Goal: Task Accomplishment & Management: Use online tool/utility

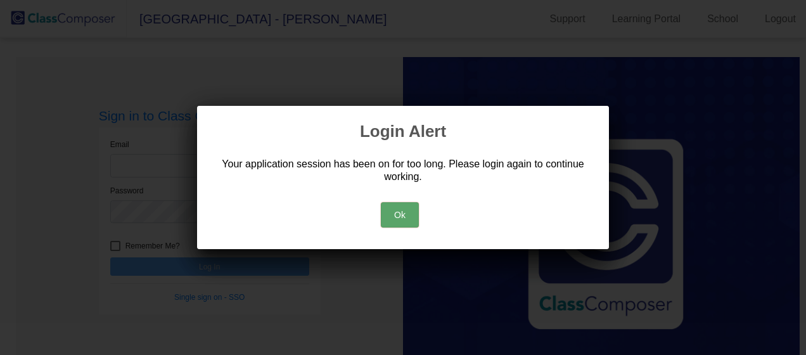
click at [411, 216] on button "Ok" at bounding box center [400, 214] width 38 height 25
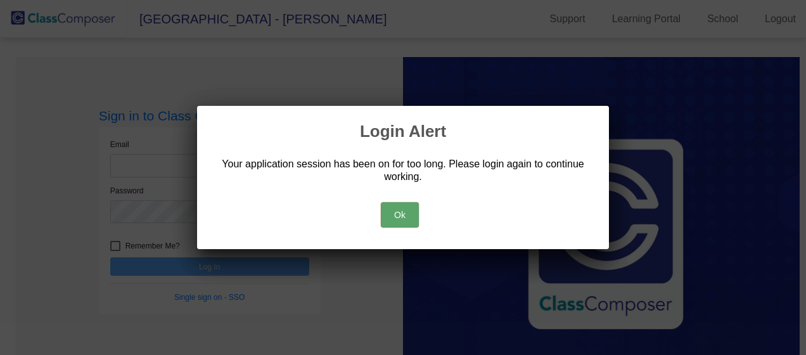
click at [398, 212] on button "Ok" at bounding box center [400, 214] width 38 height 25
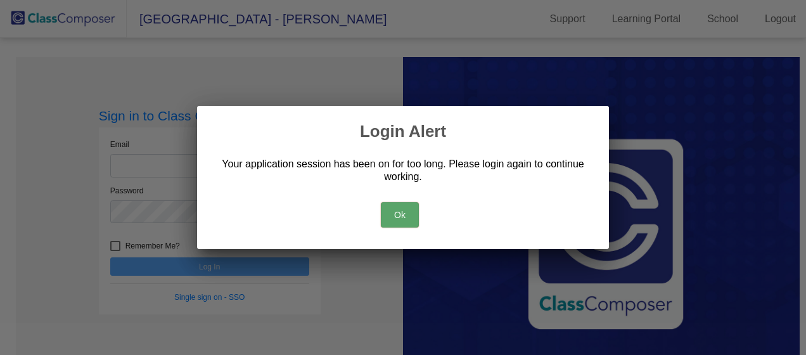
click at [406, 211] on button "Ok" at bounding box center [400, 214] width 38 height 25
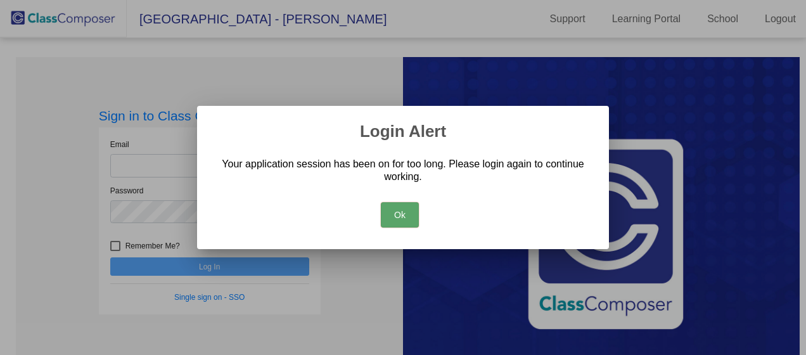
click at [406, 211] on button "Ok" at bounding box center [400, 214] width 38 height 25
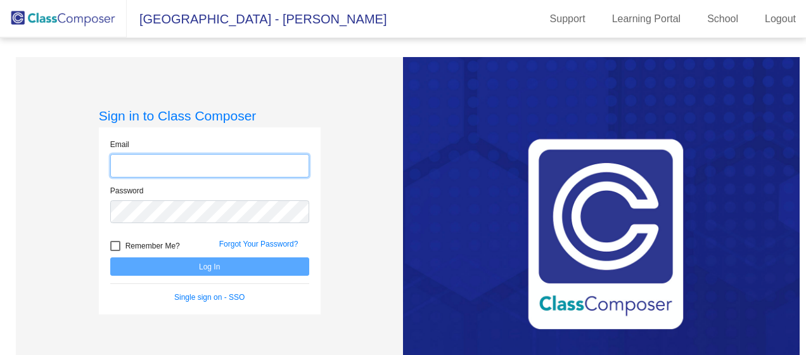
click at [221, 171] on input "email" at bounding box center [209, 165] width 199 height 23
type input "[EMAIL_ADDRESS][PERSON_NAME][PERSON_NAME][DOMAIN_NAME]"
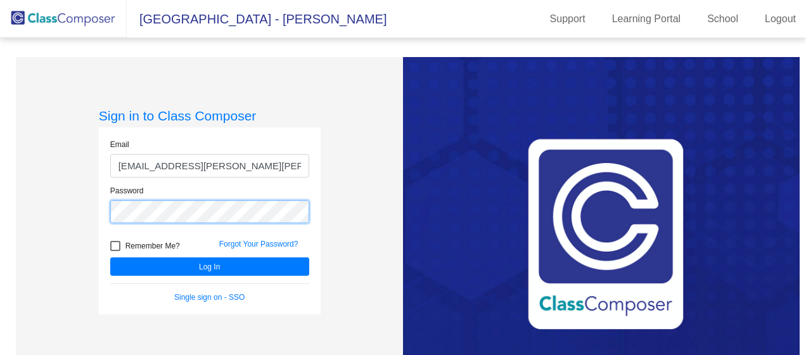
click at [110, 257] on button "Log In" at bounding box center [209, 266] width 199 height 18
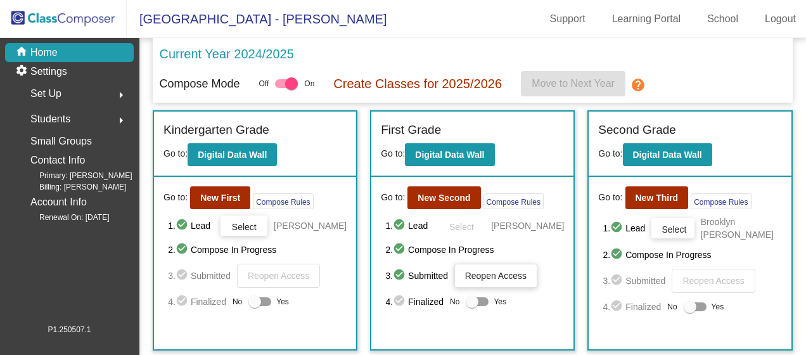
scroll to position [241, 0]
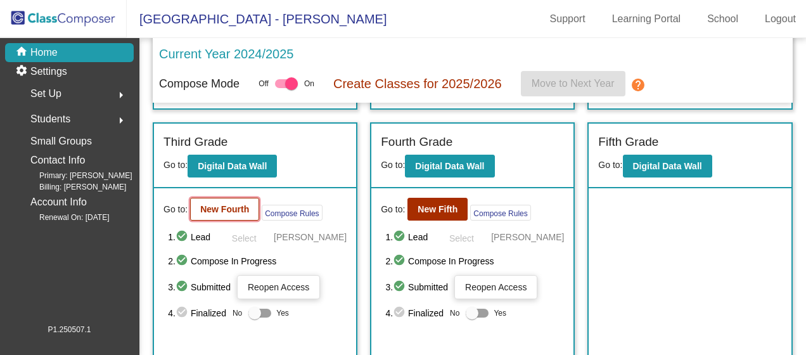
click at [217, 208] on b "New Fourth" at bounding box center [224, 209] width 49 height 10
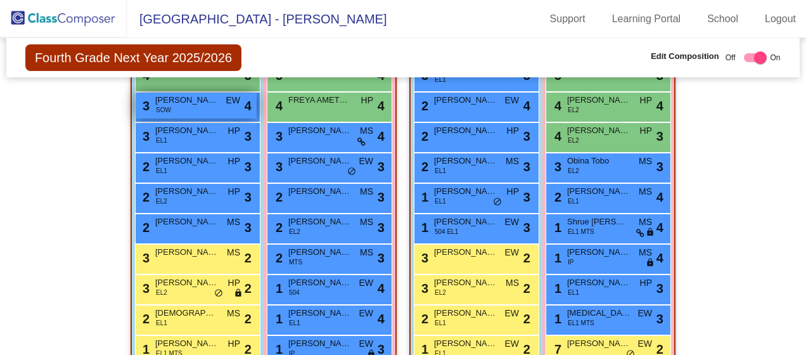
scroll to position [380, 0]
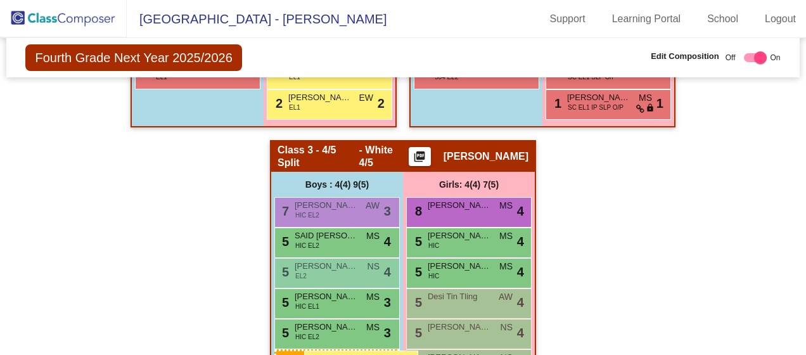
scroll to position [733, 0]
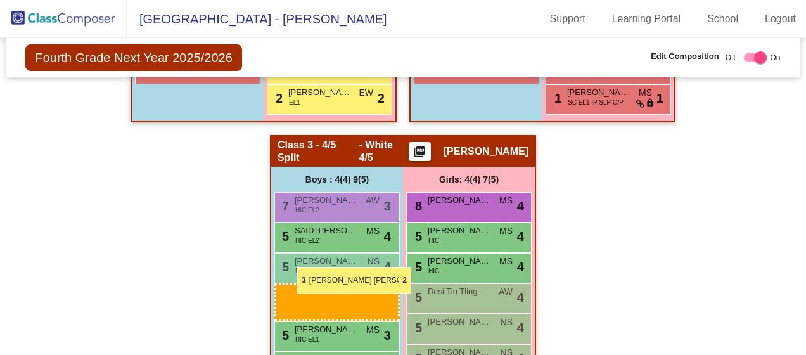
drag, startPoint x: 205, startPoint y: 150, endPoint x: 297, endPoint y: 267, distance: 148.9
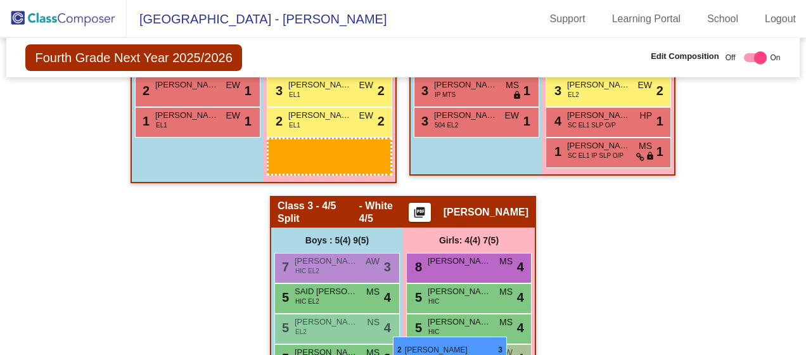
scroll to position [690, 0]
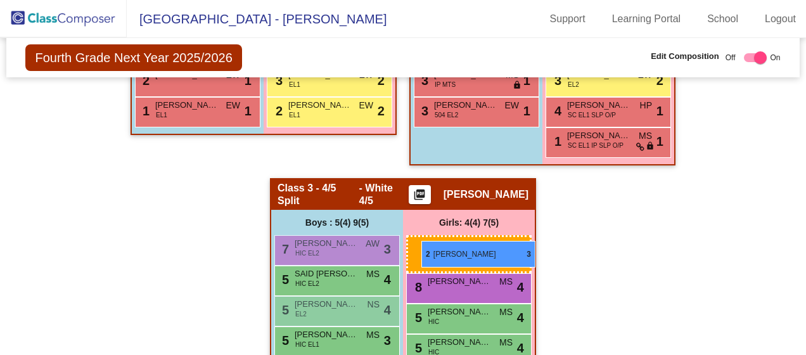
drag, startPoint x: 313, startPoint y: 183, endPoint x: 422, endPoint y: 241, distance: 123.1
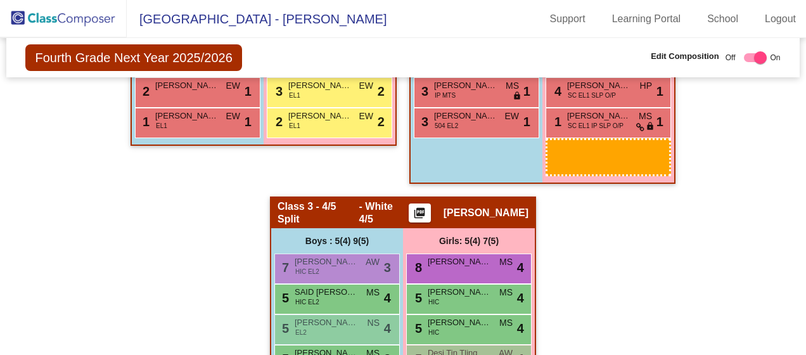
scroll to position [682, 0]
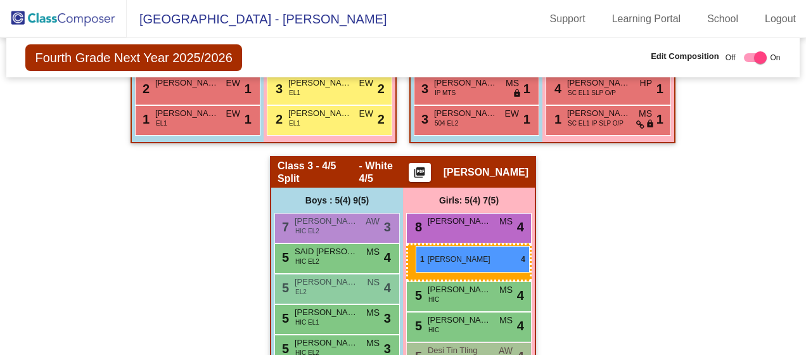
drag, startPoint x: 600, startPoint y: 103, endPoint x: 416, endPoint y: 246, distance: 232.7
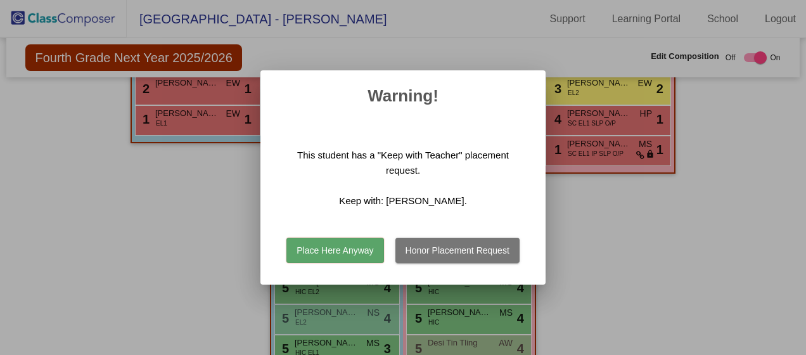
click at [481, 243] on button "Honor Placement Request" at bounding box center [458, 250] width 124 height 25
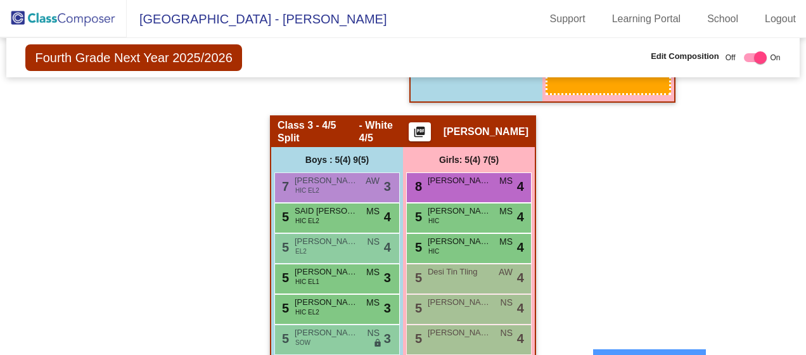
scroll to position [778, 0]
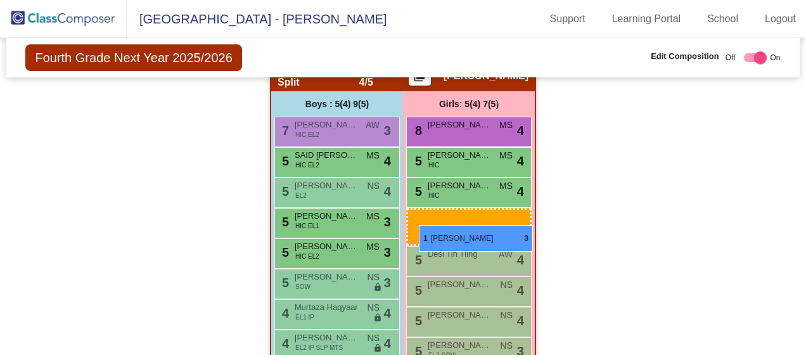
drag, startPoint x: 607, startPoint y: 136, endPoint x: 419, endPoint y: 225, distance: 208.5
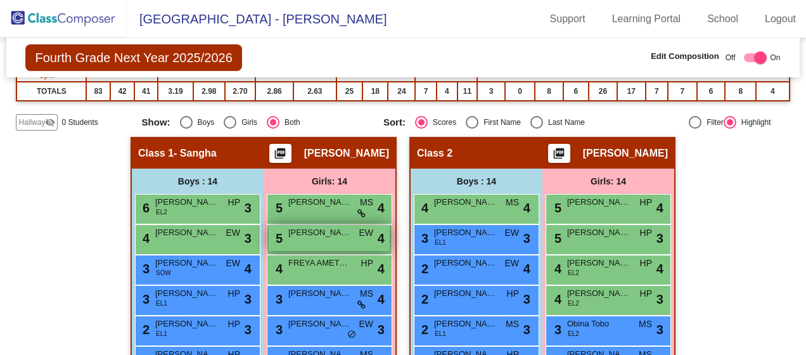
scroll to position [81, 0]
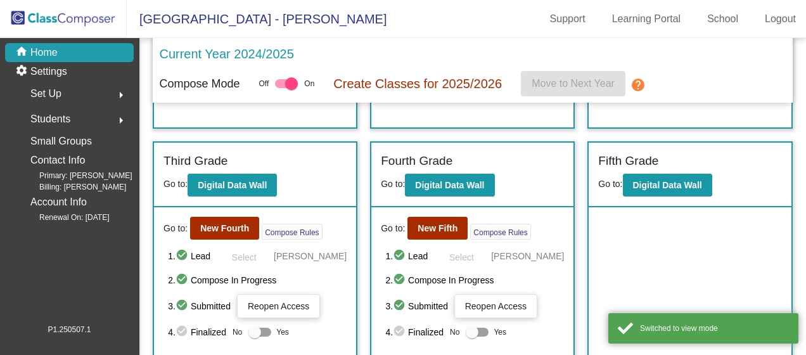
scroll to position [241, 0]
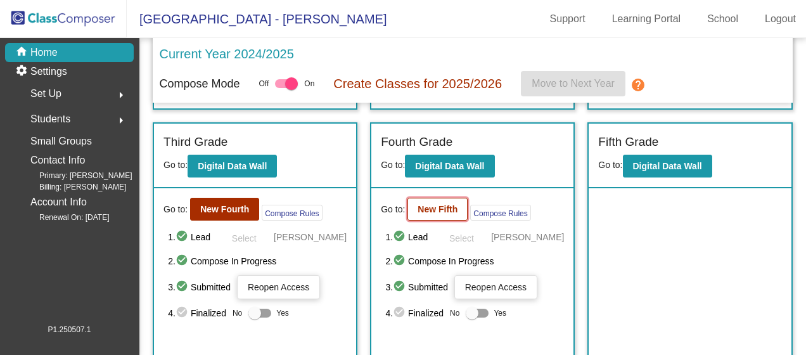
click at [444, 213] on button "New Fifth" at bounding box center [438, 209] width 60 height 23
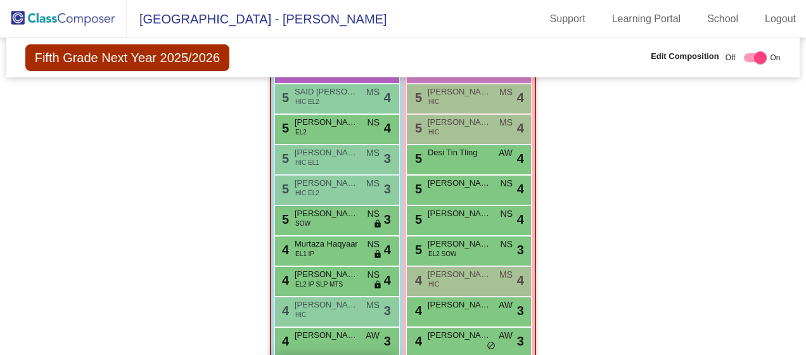
scroll to position [748, 0]
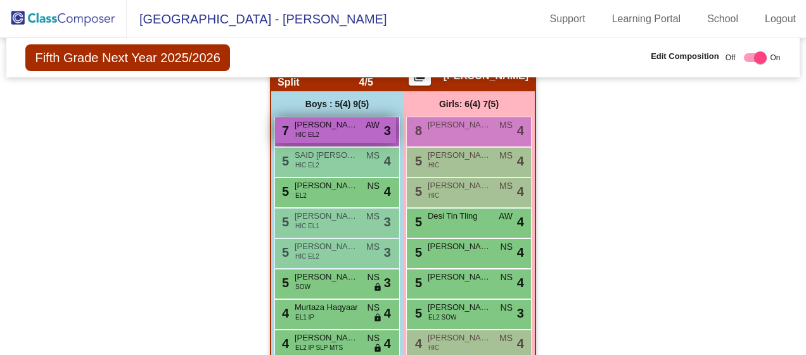
click at [343, 119] on span "[PERSON_NAME]" at bounding box center [326, 125] width 63 height 13
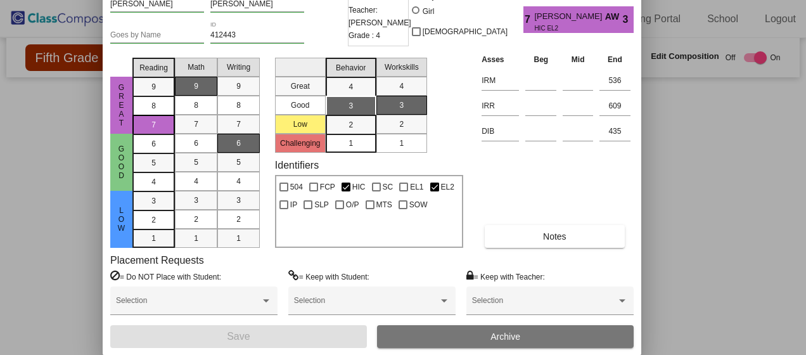
drag, startPoint x: 556, startPoint y: 16, endPoint x: 525, endPoint y: -34, distance: 58.9
click at [525, 0] on html "[GEOGRAPHIC_DATA] - Stefani Support Learning Portal School Logout home Home set…" at bounding box center [403, 177] width 806 height 355
click at [495, 337] on span "Archive" at bounding box center [506, 337] width 30 height 10
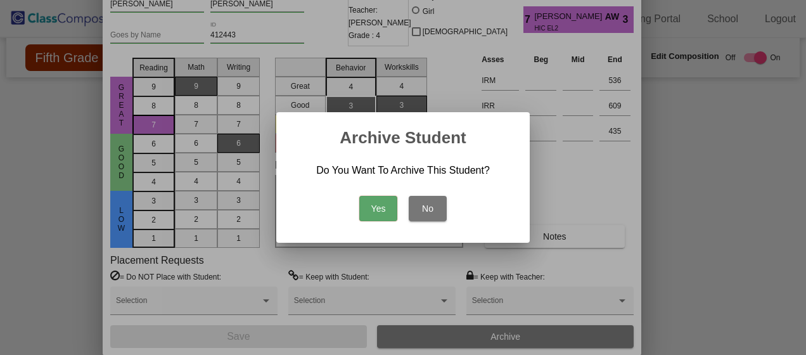
click at [378, 205] on button "Yes" at bounding box center [378, 208] width 38 height 25
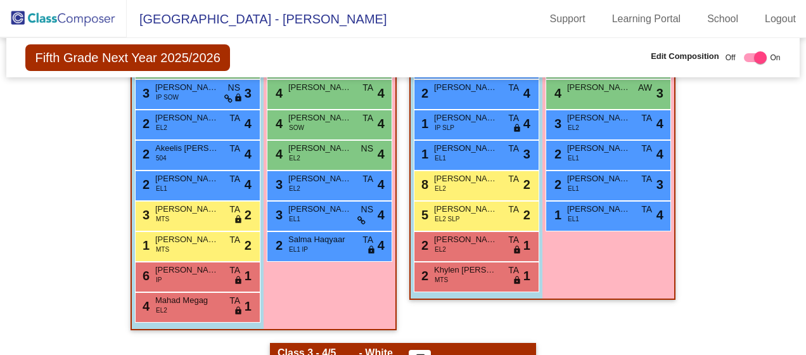
scroll to position [463, 0]
